Goal: Task Accomplishment & Management: Manage account settings

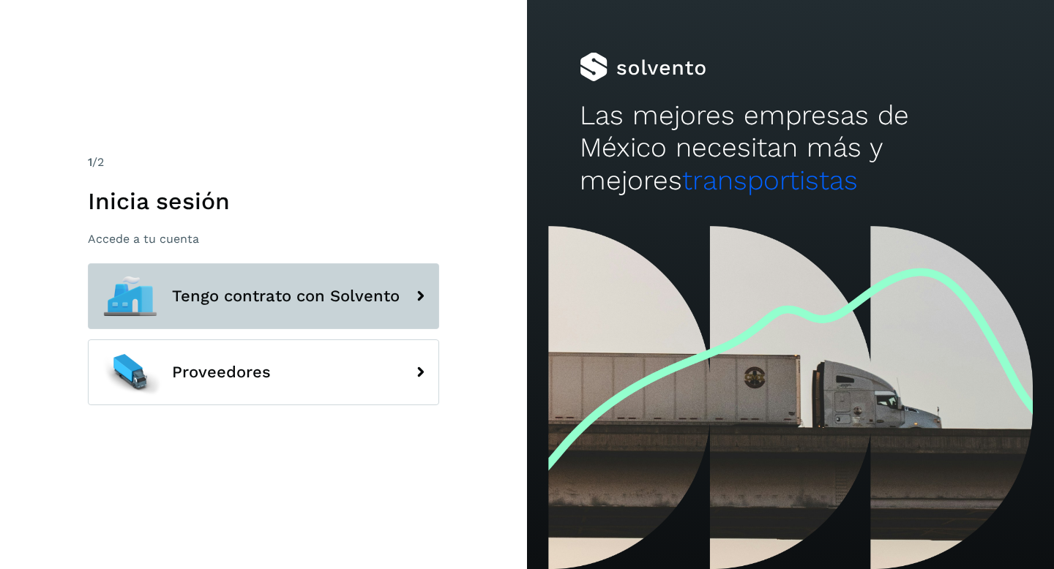
click at [289, 294] on span "Tengo contrato con Solvento" at bounding box center [286, 297] width 228 height 18
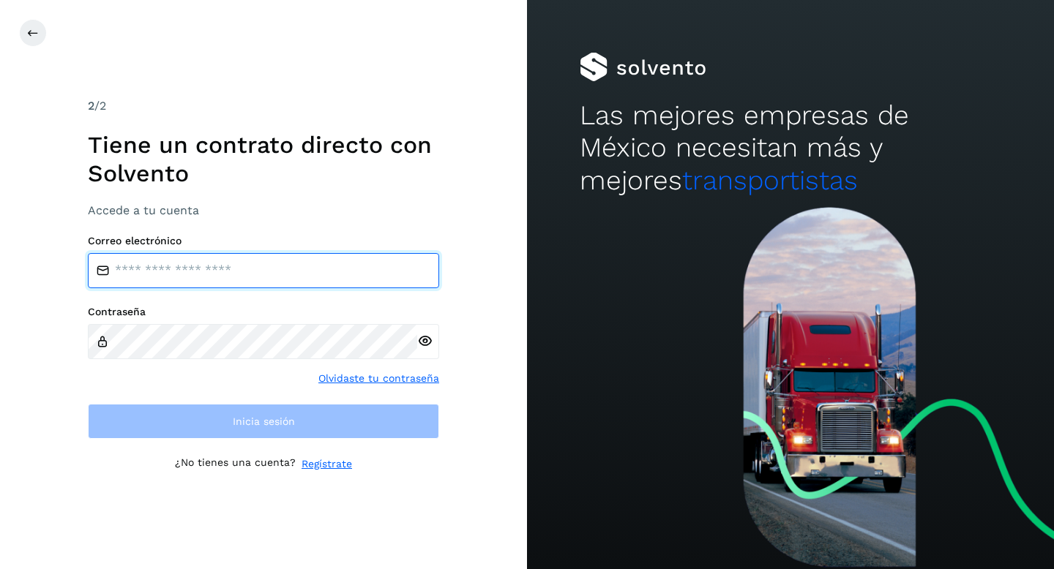
click at [274, 271] on input "email" at bounding box center [263, 270] width 351 height 35
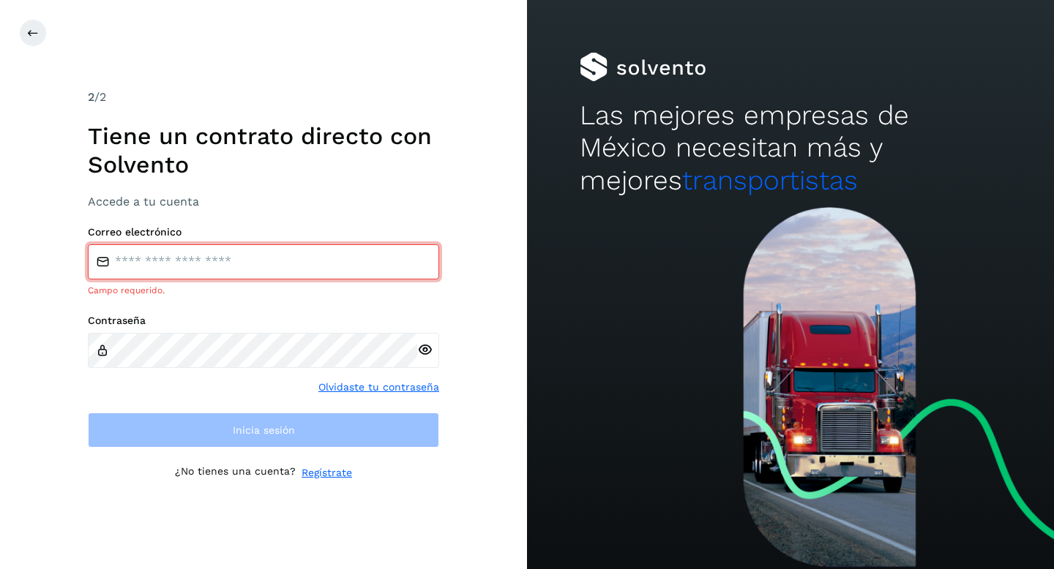
type input "**********"
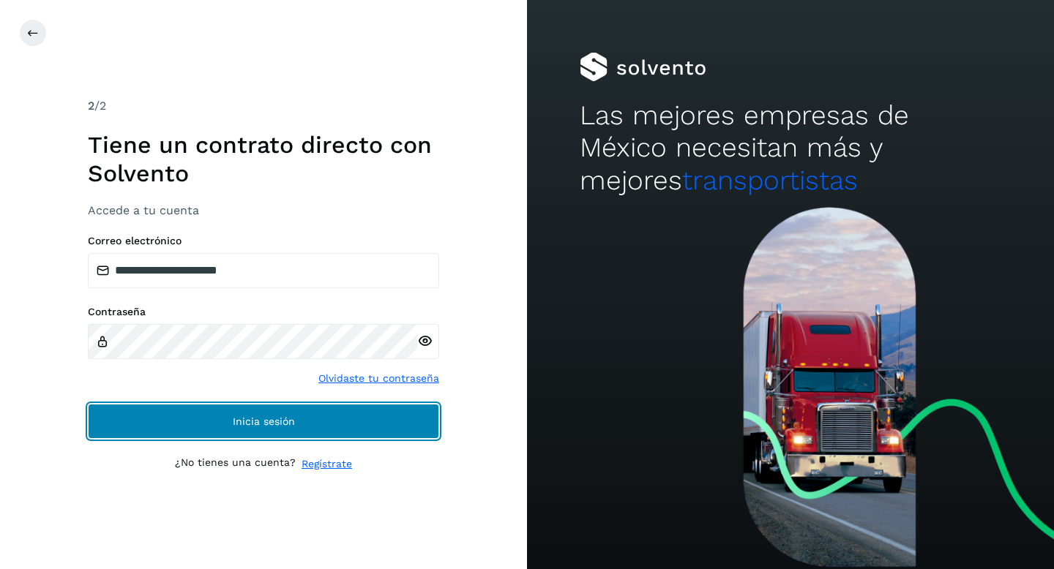
click at [272, 417] on span "Inicia sesión" at bounding box center [264, 422] width 62 height 10
